Goal: Task Accomplishment & Management: Complete application form

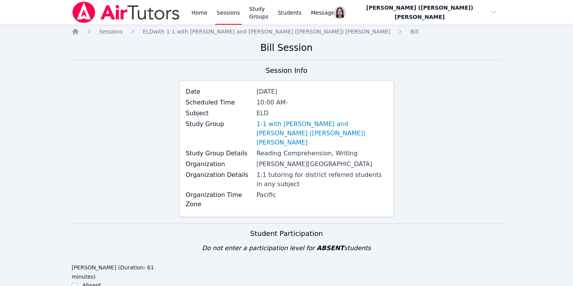
scroll to position [493, 0]
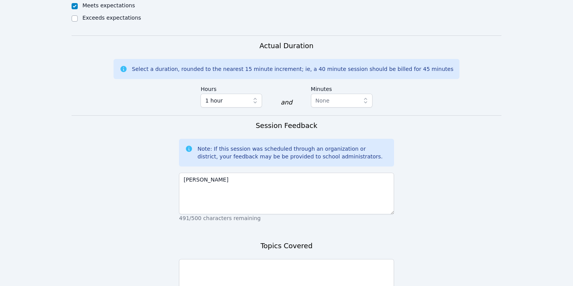
click at [290, 176] on textarea "[PERSON_NAME]" at bounding box center [286, 193] width 215 height 42
click at [229, 172] on textarea "[PERSON_NAME] read a homework reading assginment." at bounding box center [286, 193] width 215 height 42
click at [259, 172] on textarea "[PERSON_NAME] read a reading assginment." at bounding box center [286, 193] width 215 height 42
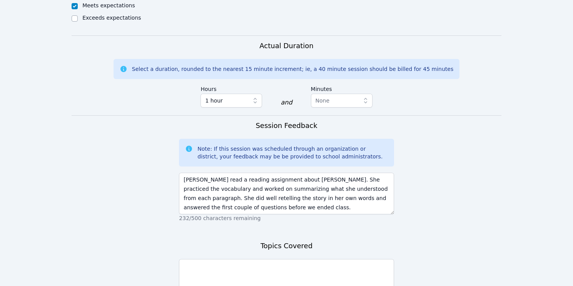
click at [254, 172] on textarea "[PERSON_NAME] read a reading assignment about [PERSON_NAME]. She practiced the …" at bounding box center [286, 193] width 215 height 42
type textarea "[PERSON_NAME] read a reading assignment about [PERSON_NAME]. She practiced the …"
drag, startPoint x: 275, startPoint y: 255, endPoint x: 280, endPoint y: 249, distance: 7.5
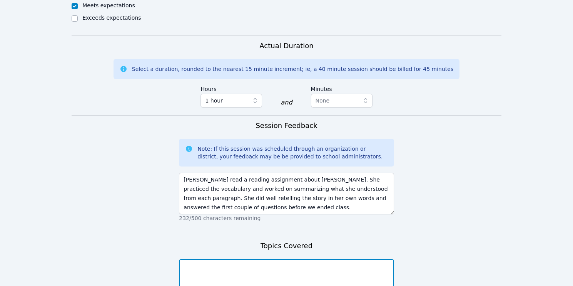
click at [275, 259] on textarea at bounding box center [286, 280] width 215 height 42
paste textarea "[PERSON_NAME] read a reading assignment about [PERSON_NAME]. She practiced the …"
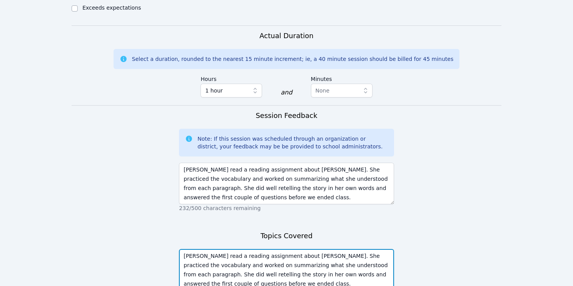
scroll to position [564, 0]
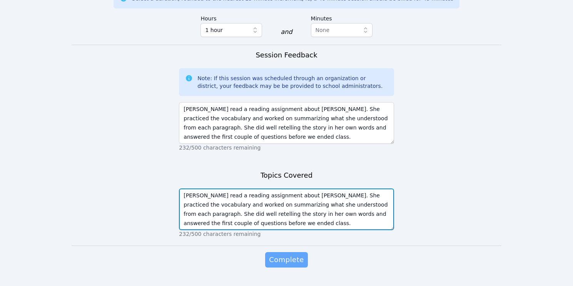
type textarea "[PERSON_NAME] read a reading assignment about [PERSON_NAME]. She practiced the …"
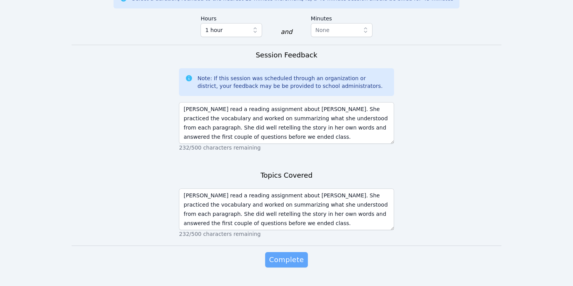
click at [286, 254] on span "Complete" at bounding box center [286, 259] width 35 height 11
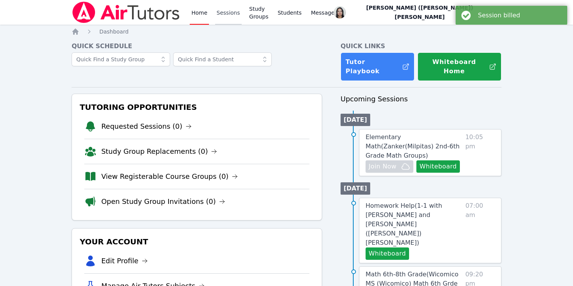
click at [219, 12] on link "Sessions" at bounding box center [228, 12] width 27 height 25
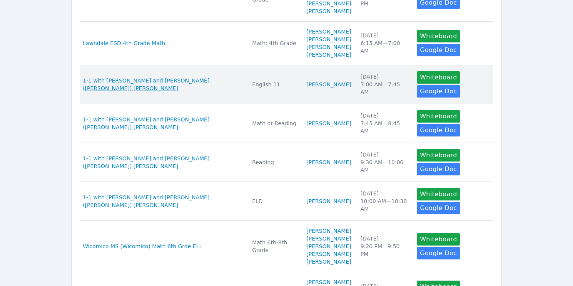
scroll to position [2, 0]
